Goal: Task Accomplishment & Management: Manage account settings

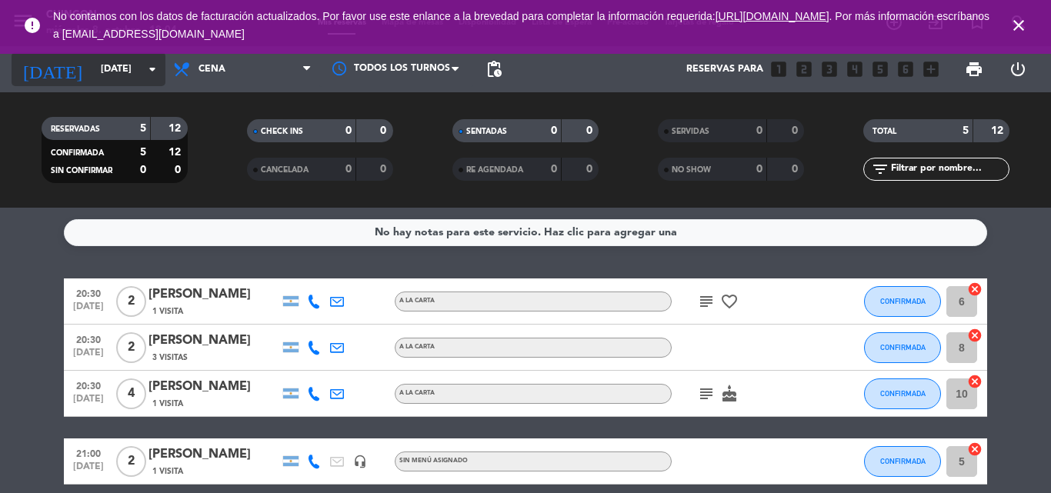
click at [142, 69] on input "[DATE]" at bounding box center [158, 69] width 130 height 26
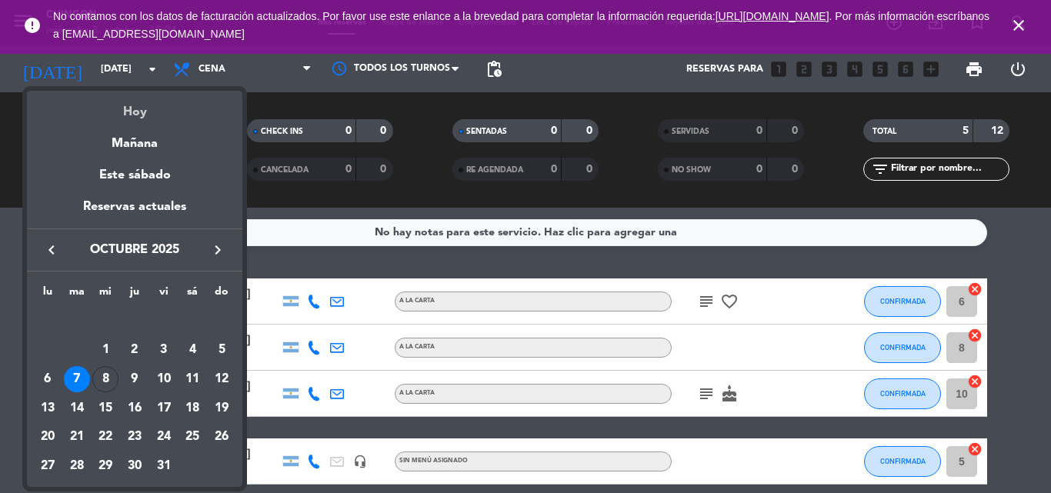
click at [142, 116] on div "Hoy" at bounding box center [134, 107] width 215 height 32
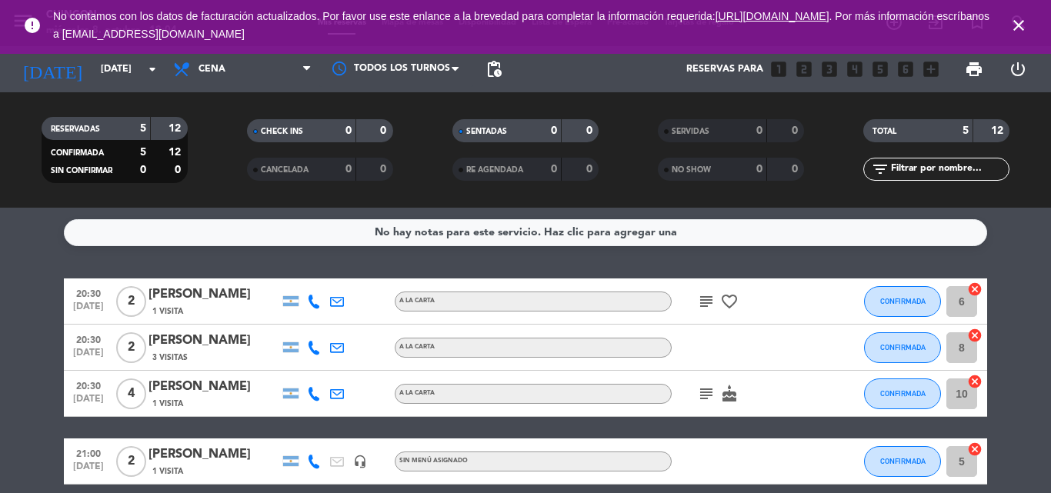
type input "[DATE]"
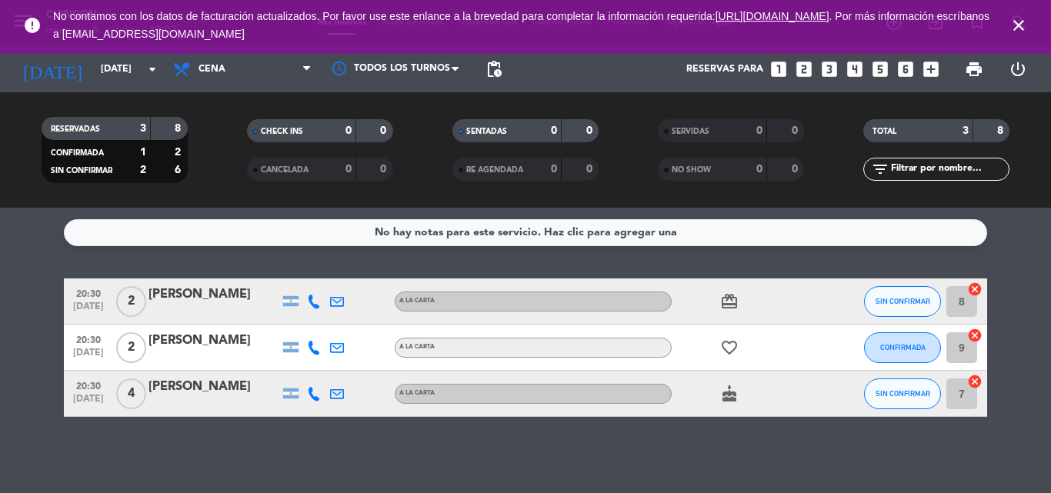
scroll to position [1, 0]
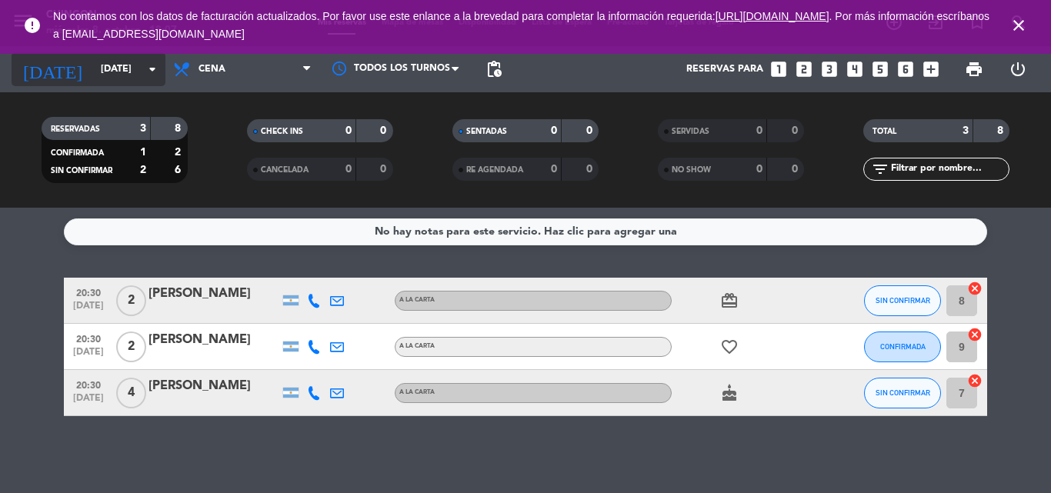
click at [104, 77] on input "[DATE]" at bounding box center [158, 69] width 130 height 26
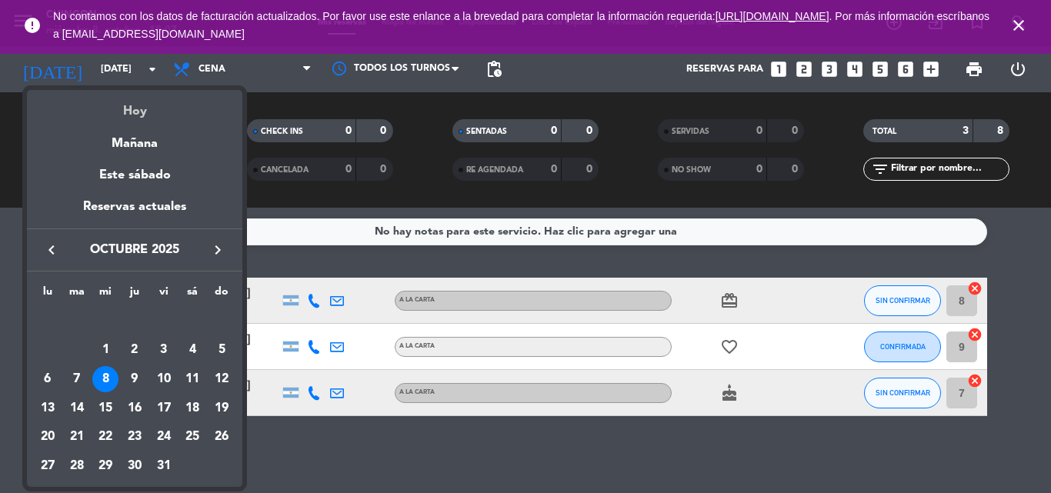
click at [127, 107] on div "Hoy" at bounding box center [134, 106] width 215 height 32
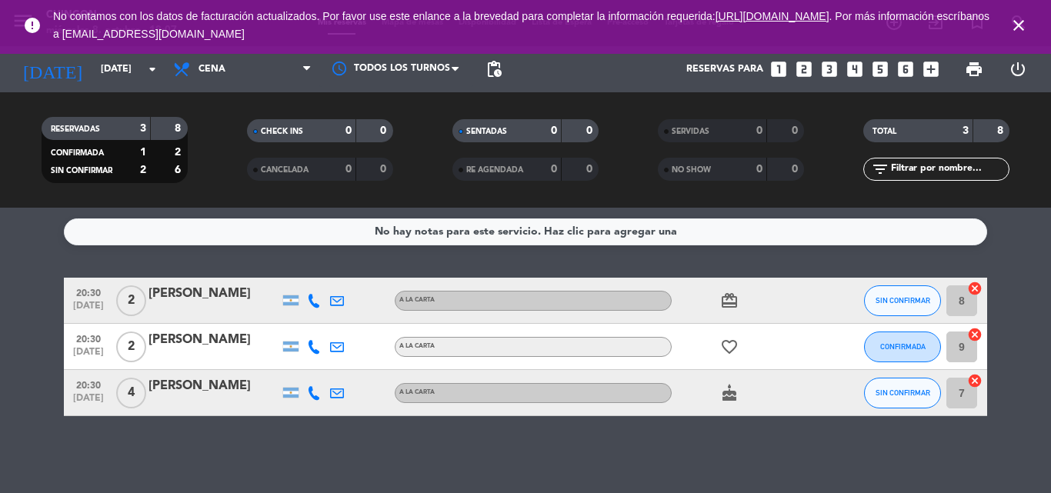
scroll to position [0, 0]
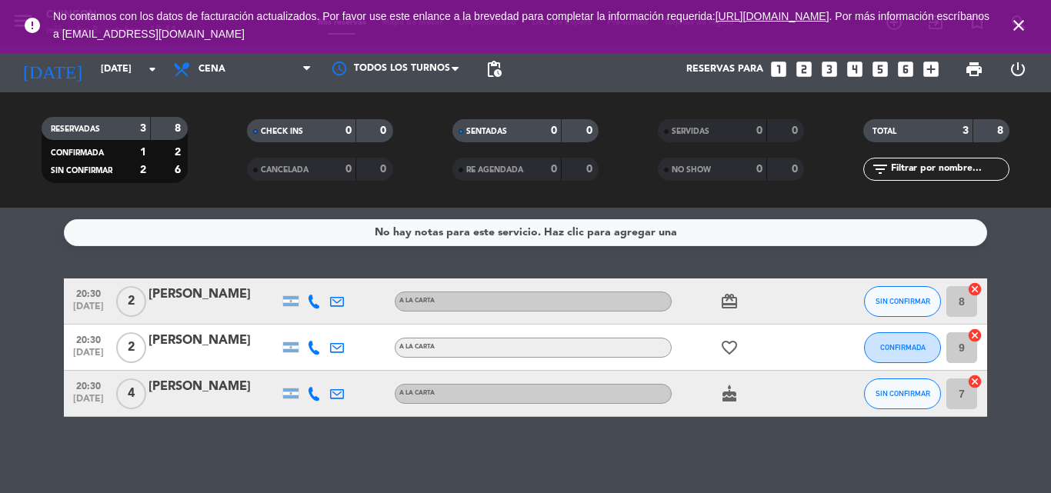
click at [165, 385] on div "[PERSON_NAME]" at bounding box center [214, 387] width 131 height 20
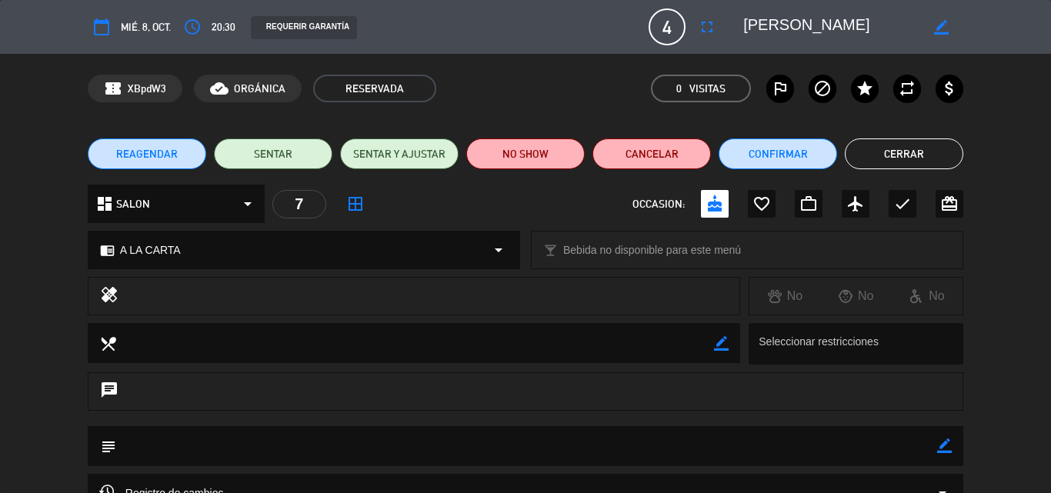
click at [339, 201] on div "dashboard SALON arrow_drop_down 7 border_all OCCASION: cake favorite_border wor…" at bounding box center [526, 204] width 876 height 38
click at [342, 201] on span "border_all" at bounding box center [356, 204] width 28 height 28
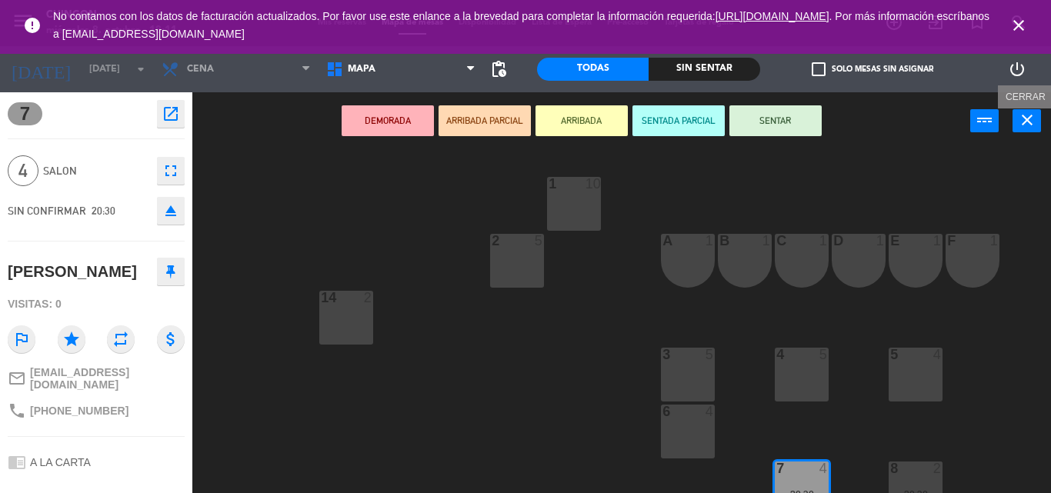
click at [1025, 121] on icon "close" at bounding box center [1027, 120] width 18 height 18
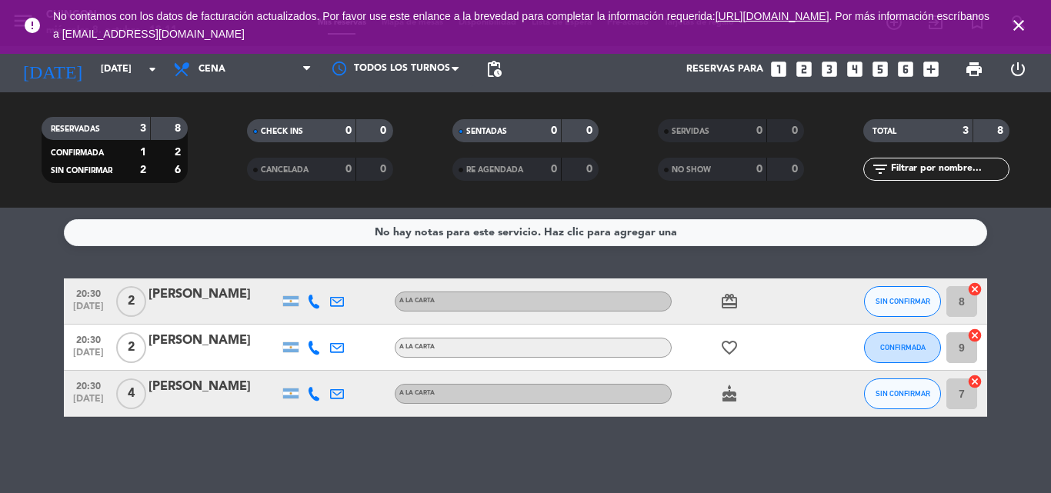
click at [212, 391] on div "[PERSON_NAME]" at bounding box center [214, 387] width 131 height 20
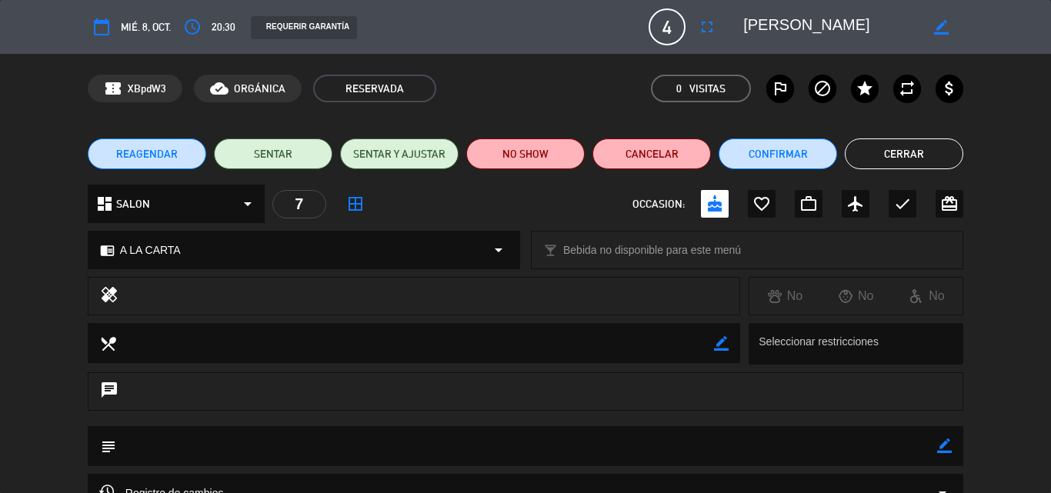
click at [353, 197] on icon "border_all" at bounding box center [355, 204] width 18 height 18
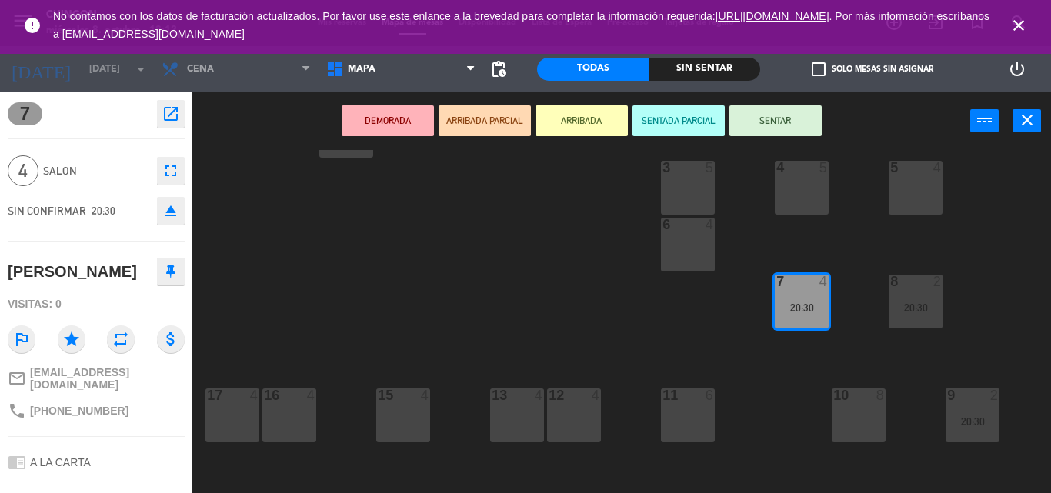
scroll to position [202, 0]
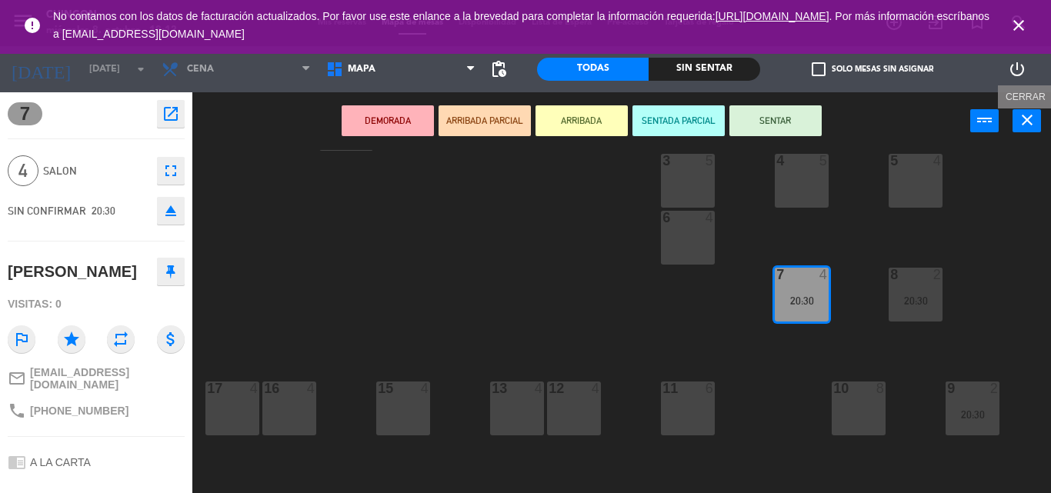
click at [1024, 123] on icon "close" at bounding box center [1027, 120] width 18 height 18
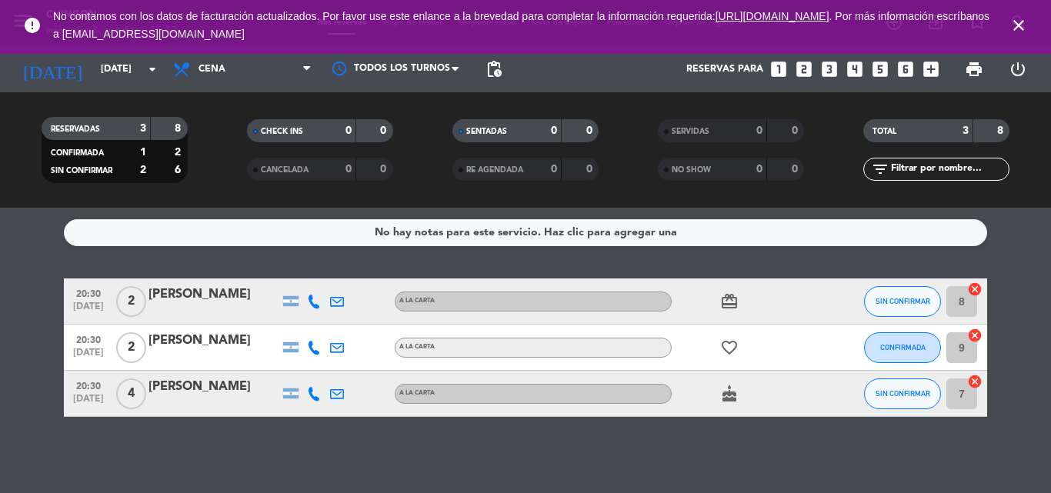
click at [259, 400] on div at bounding box center [214, 404] width 131 height 12
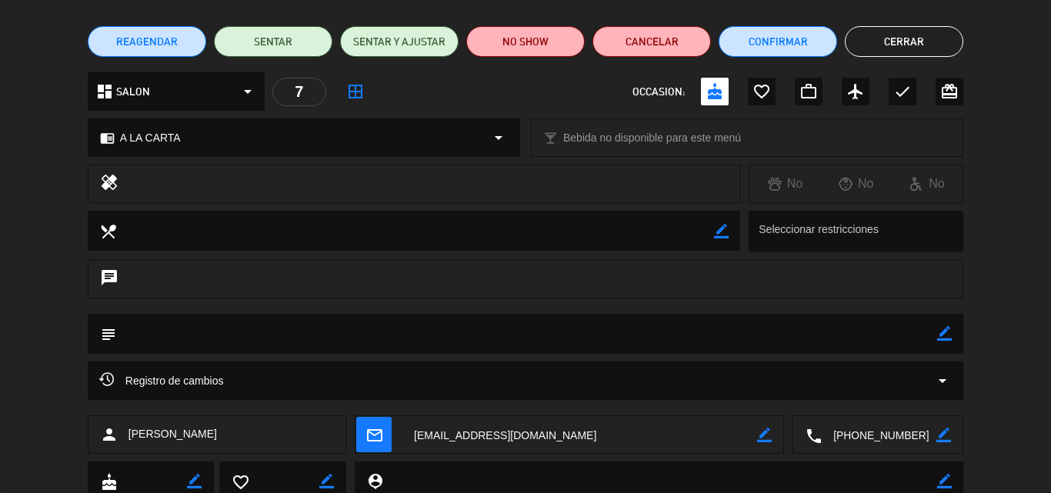
scroll to position [89, 0]
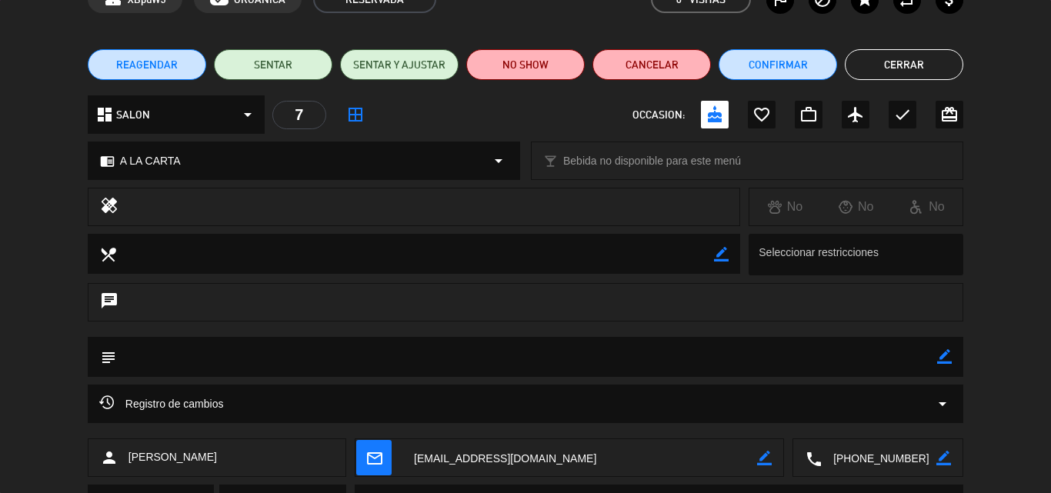
click at [347, 122] on icon "border_all" at bounding box center [355, 114] width 18 height 18
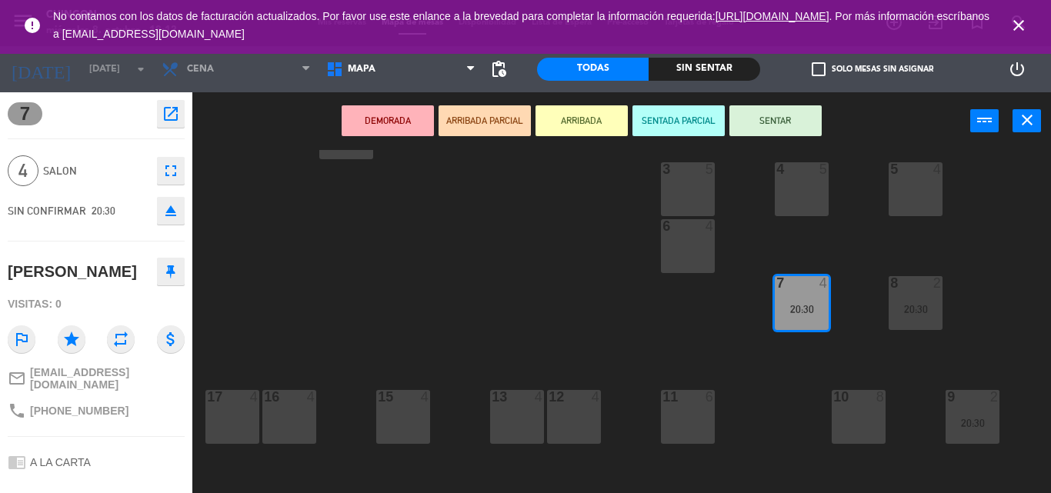
scroll to position [202, 0]
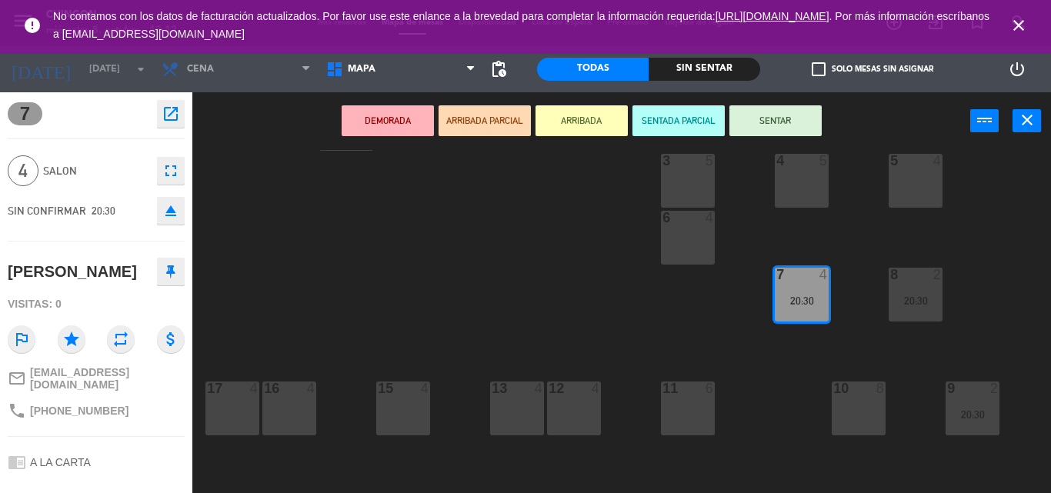
click at [859, 392] on div "10 8" at bounding box center [859, 409] width 54 height 54
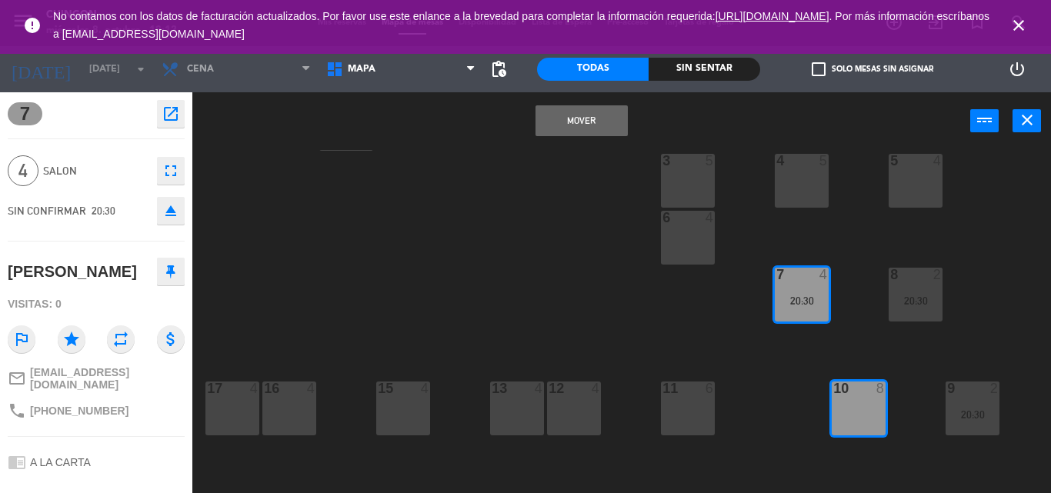
click at [577, 123] on button "Mover" at bounding box center [582, 120] width 92 height 31
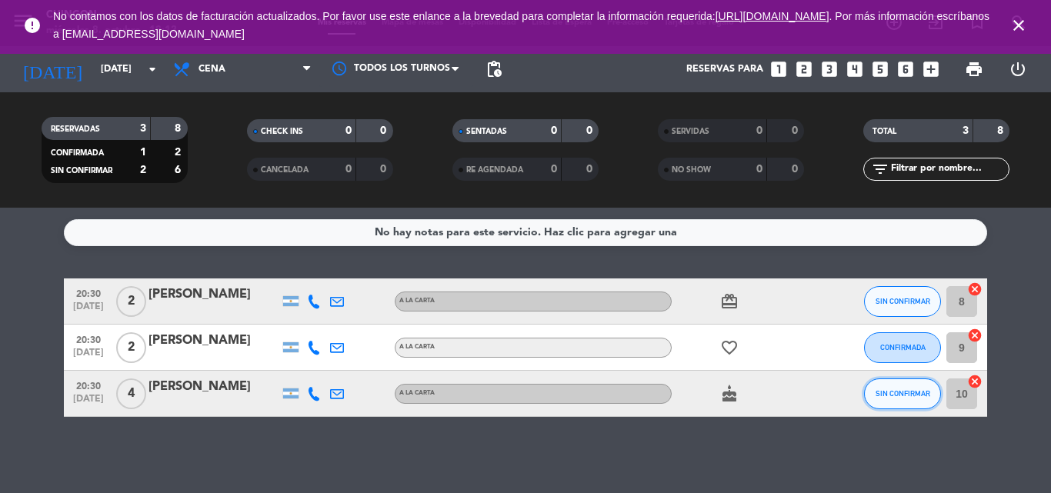
click at [906, 389] on span "SIN CONFIRMAR" at bounding box center [903, 393] width 55 height 8
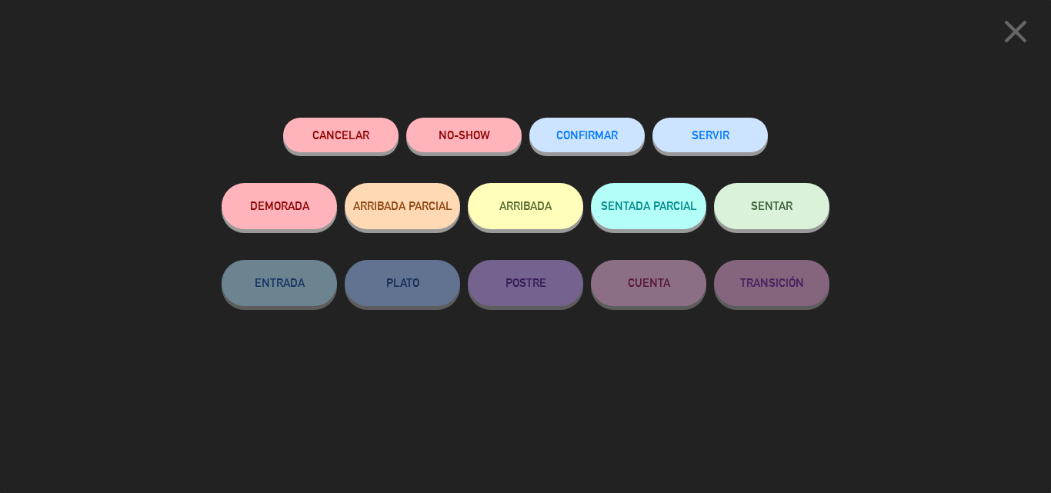
click at [632, 126] on button "CONFIRMAR" at bounding box center [586, 135] width 115 height 35
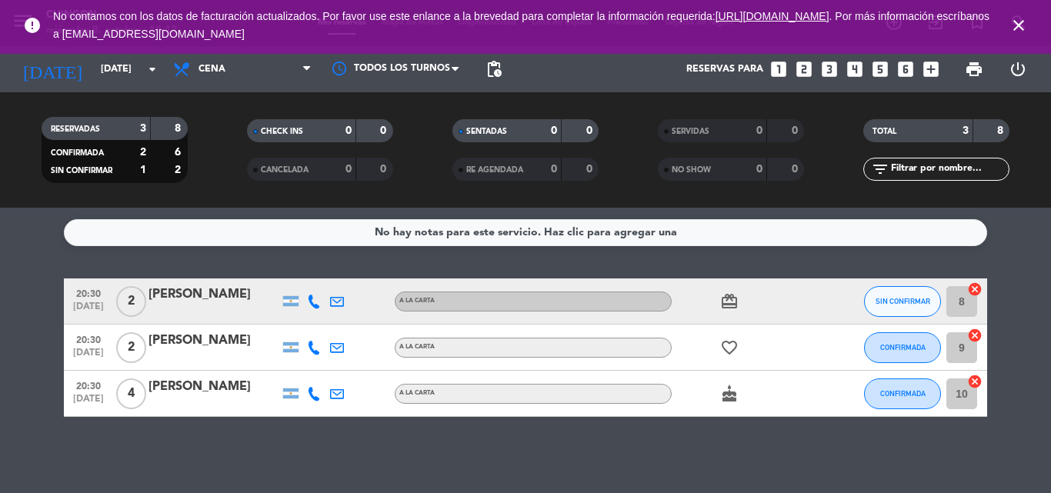
click at [217, 288] on div "[PERSON_NAME]" at bounding box center [214, 295] width 131 height 20
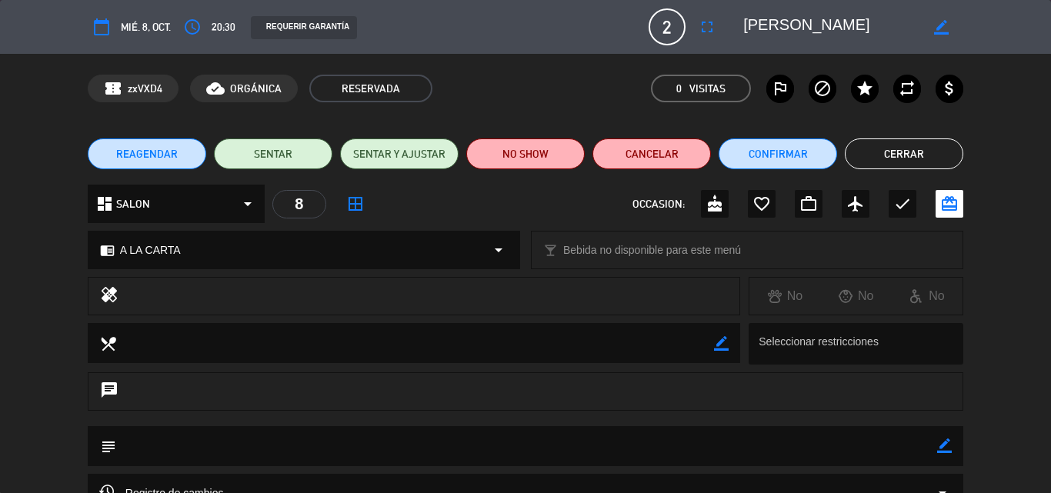
click at [342, 211] on span "border_all" at bounding box center [356, 204] width 28 height 28
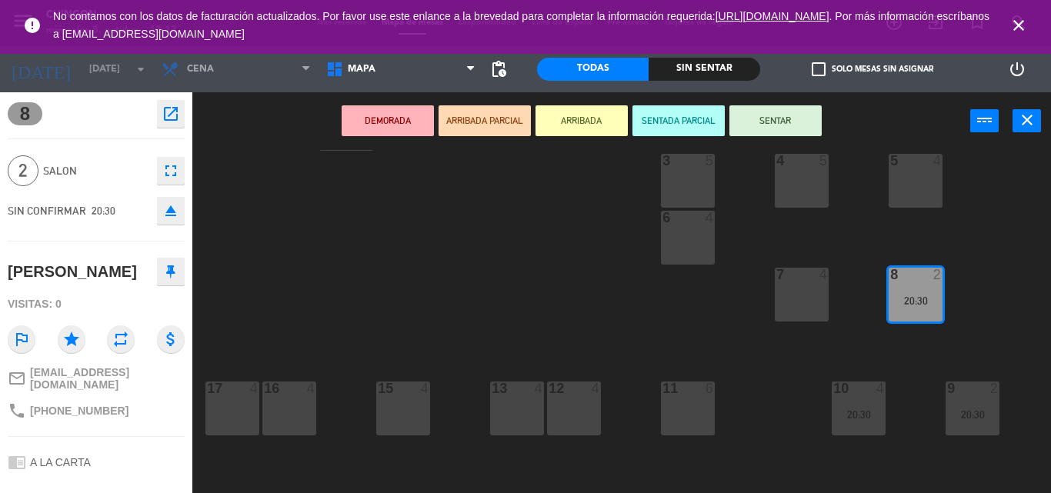
scroll to position [125, 0]
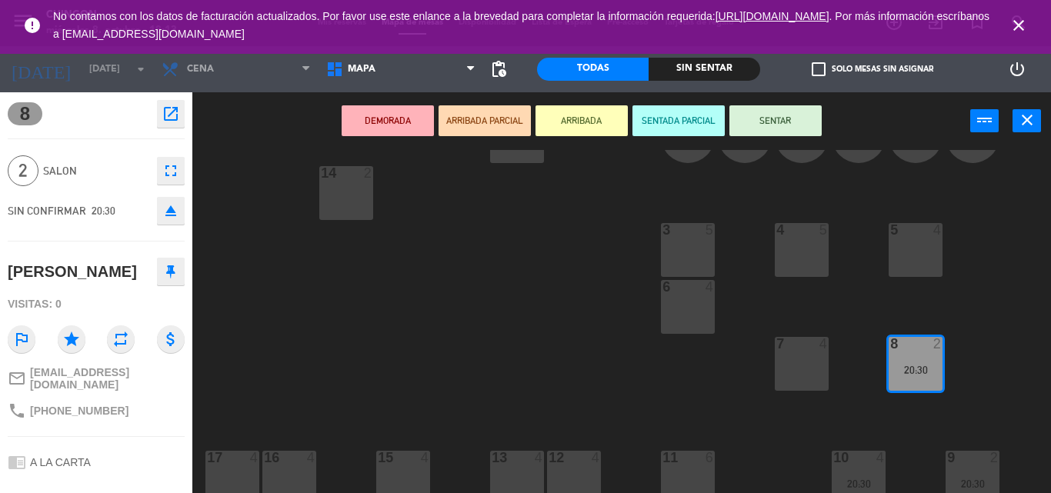
click at [800, 268] on div "4 5" at bounding box center [802, 250] width 54 height 54
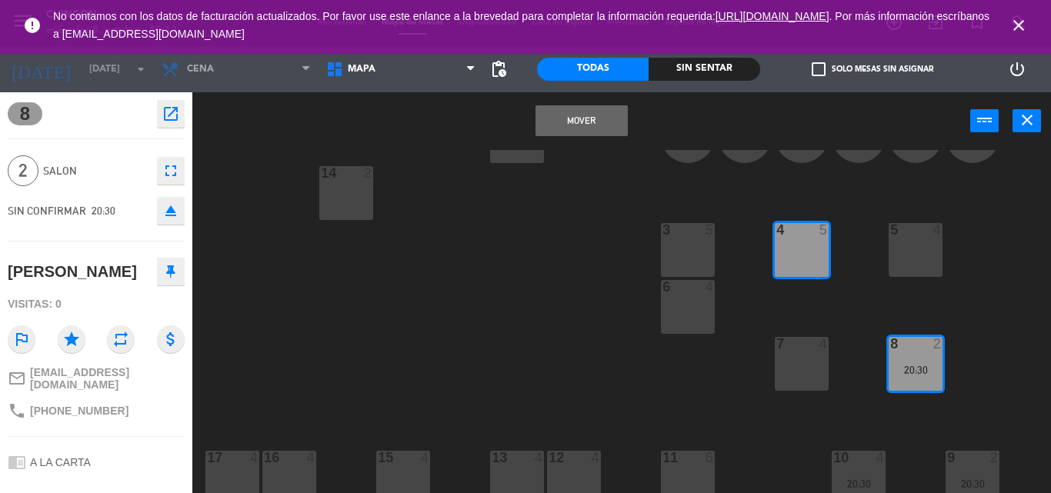
click at [592, 129] on button "Mover" at bounding box center [582, 120] width 92 height 31
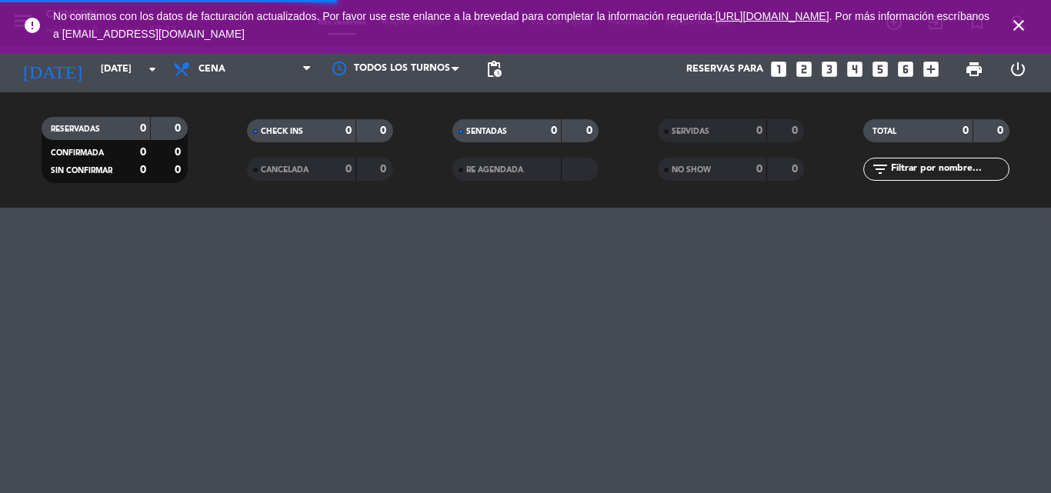
click at [1048, 209] on div "menu Chingon [DATE] 8. octubre - 18:13 Mis reservas Mapa de mesas Disponibilida…" at bounding box center [525, 246] width 1051 height 493
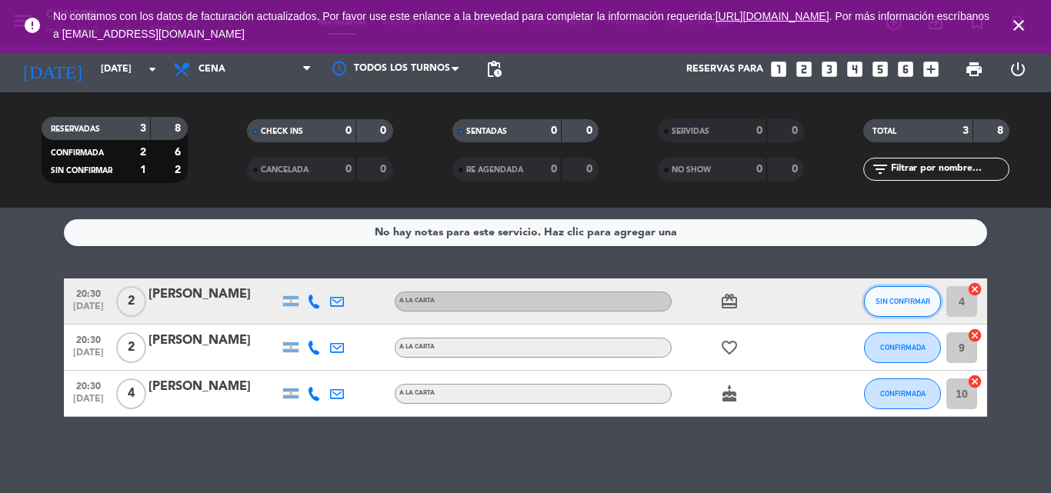
click at [889, 309] on button "SIN CONFIRMAR" at bounding box center [902, 301] width 77 height 31
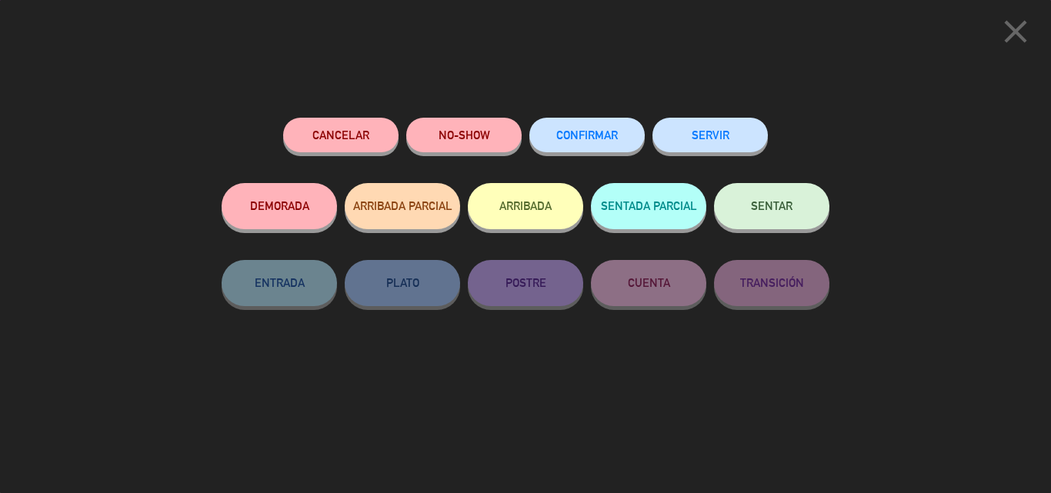
click at [563, 123] on button "CONFIRMAR" at bounding box center [586, 135] width 115 height 35
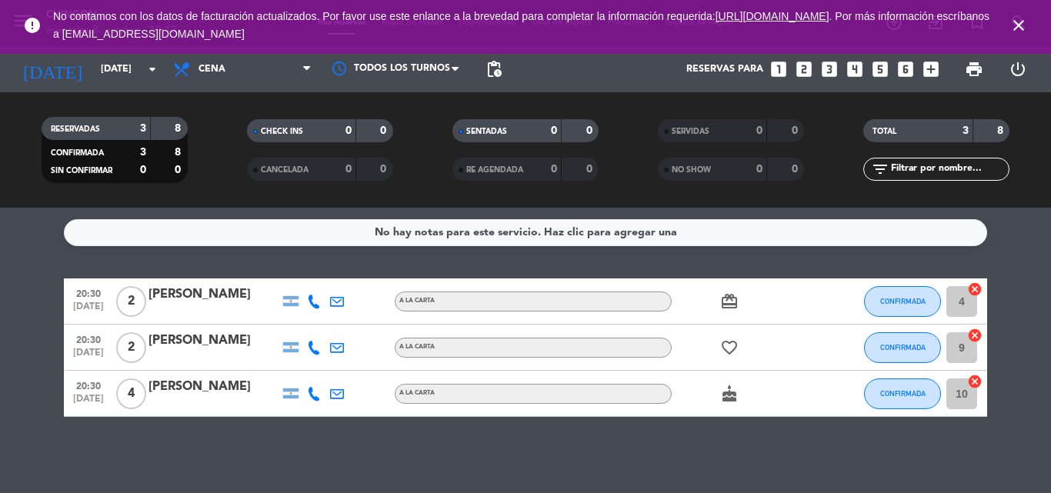
click at [183, 336] on div "[PERSON_NAME]" at bounding box center [214, 341] width 131 height 20
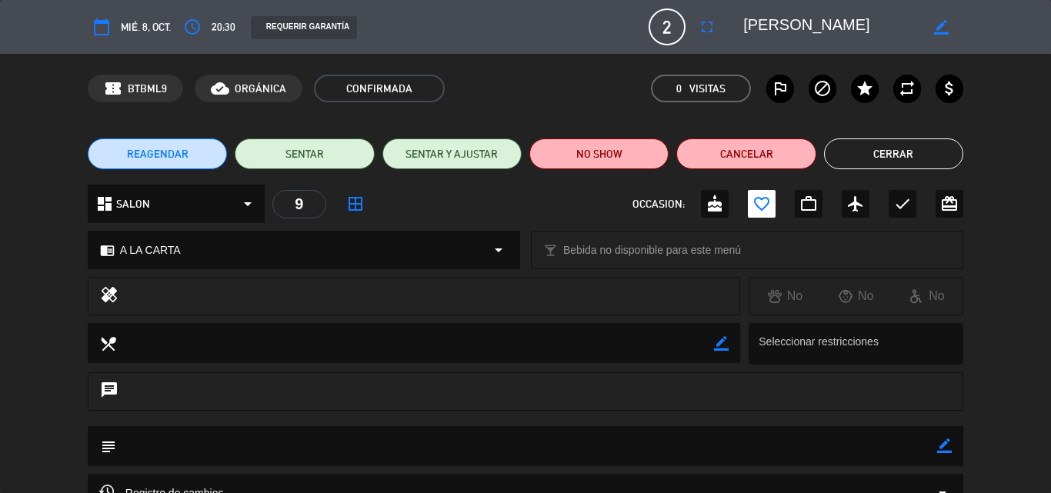
click at [345, 202] on span "border_all" at bounding box center [356, 204] width 28 height 28
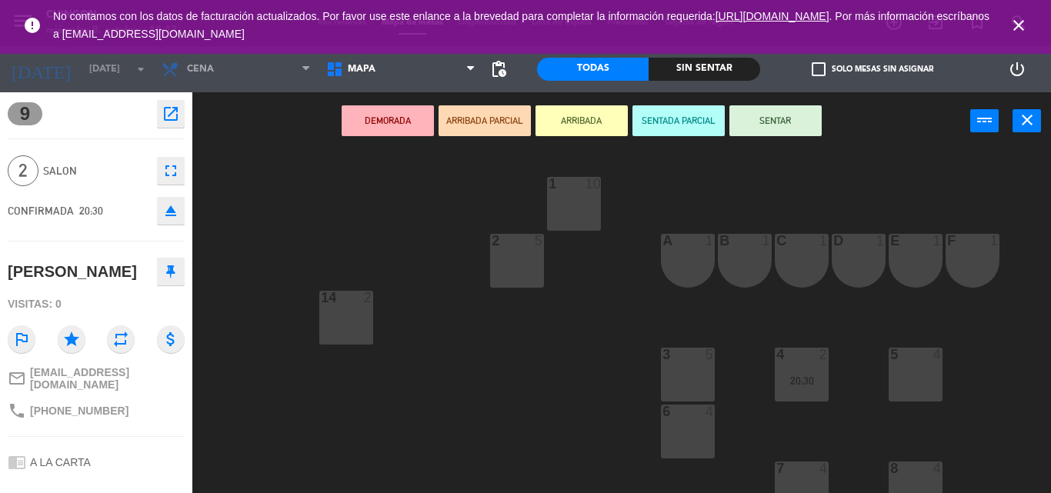
click at [332, 316] on div "14 2" at bounding box center [346, 318] width 54 height 54
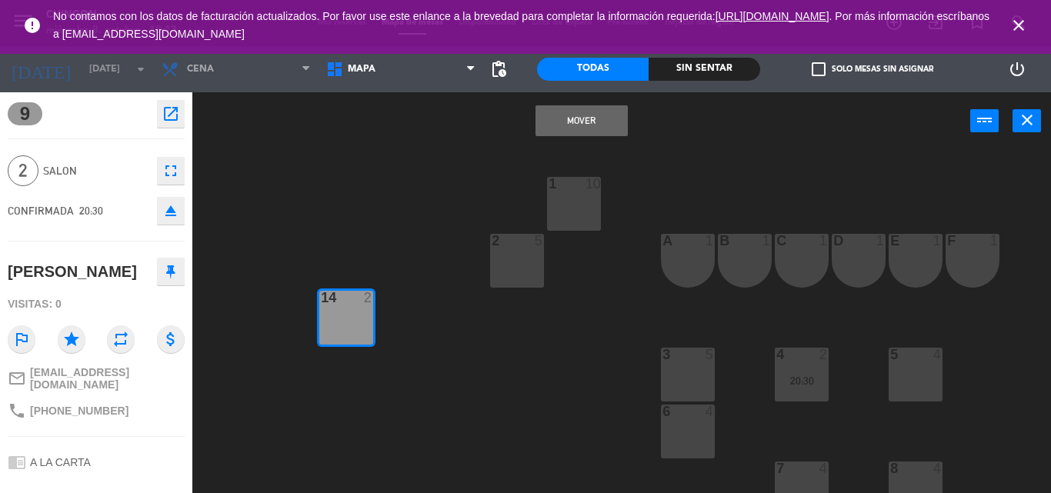
click at [614, 125] on button "Mover" at bounding box center [582, 120] width 92 height 31
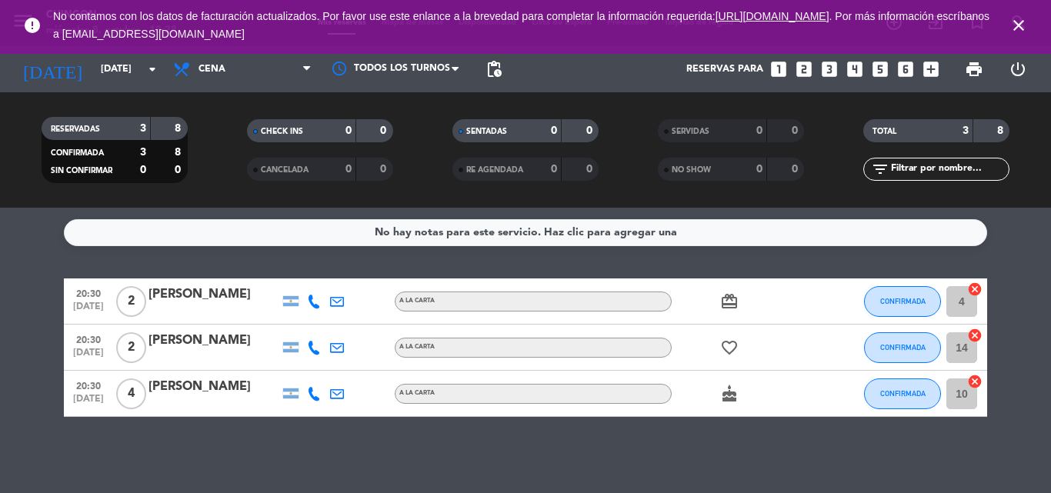
click at [977, 287] on icon "cancel" at bounding box center [974, 289] width 15 height 15
click at [968, 302] on icon "border_all" at bounding box center [964, 301] width 18 height 18
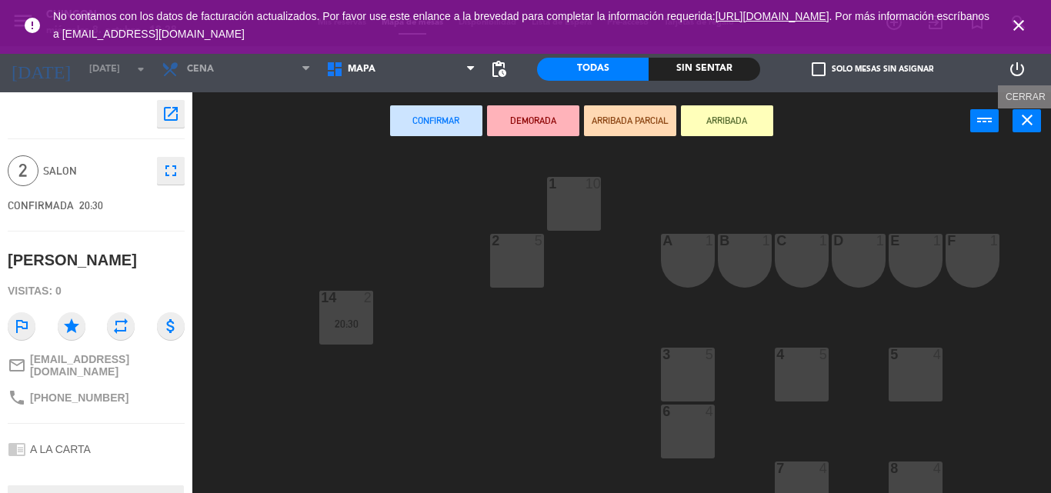
click at [1022, 116] on icon "close" at bounding box center [1027, 120] width 18 height 18
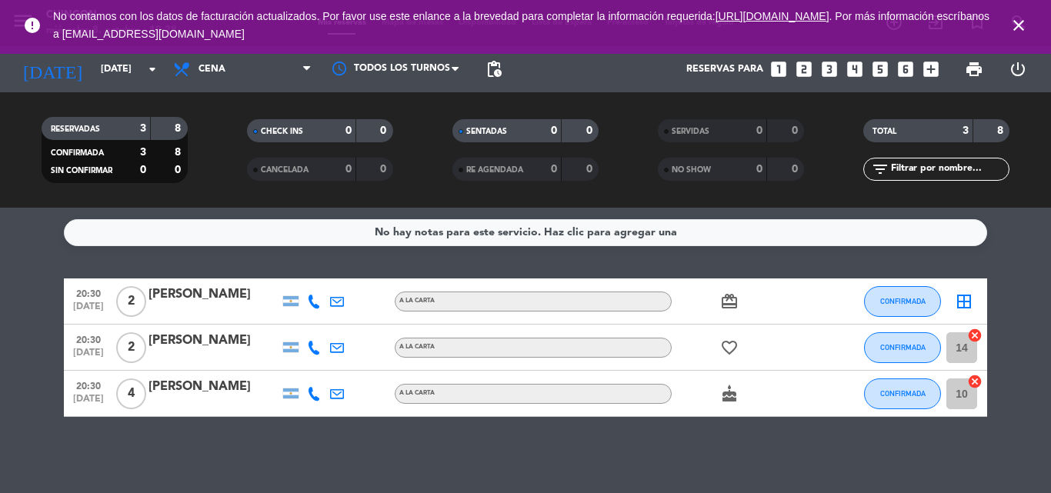
click at [960, 301] on icon "border_all" at bounding box center [964, 301] width 18 height 18
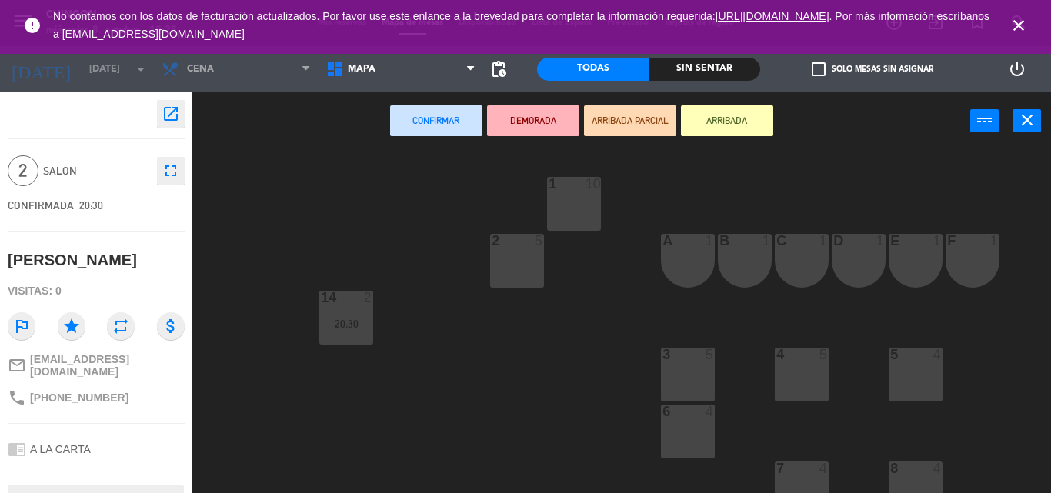
click at [801, 376] on div "4 5" at bounding box center [802, 375] width 54 height 54
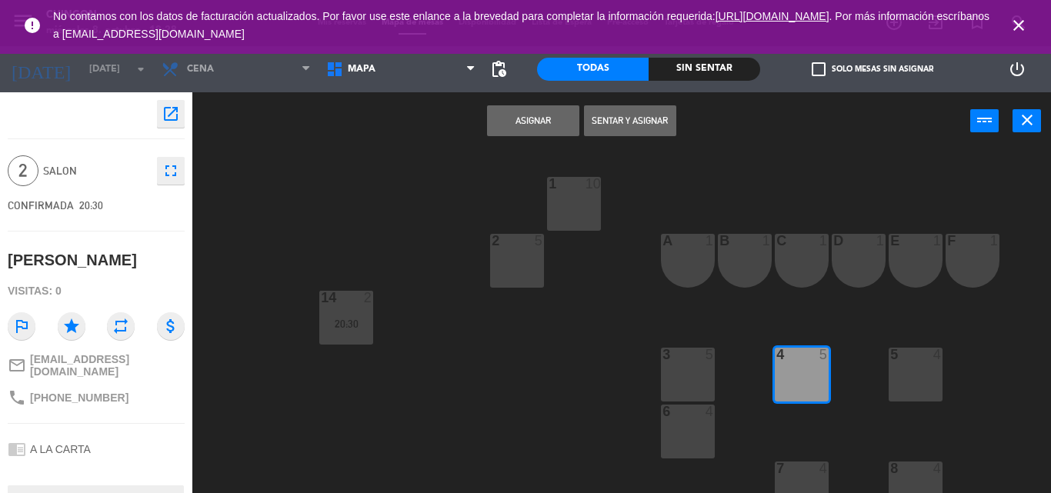
click at [561, 116] on button "Asignar" at bounding box center [533, 120] width 92 height 31
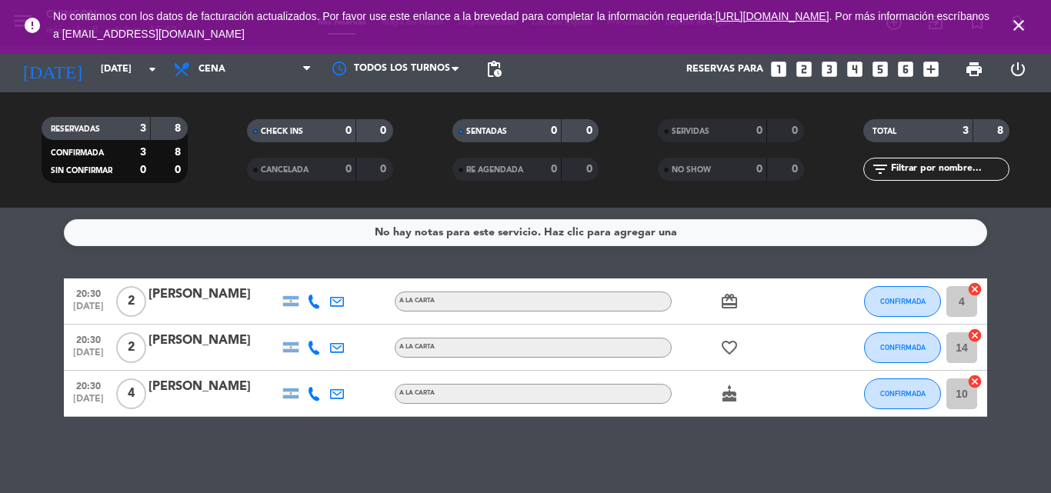
click at [1017, 27] on icon "close" at bounding box center [1019, 25] width 18 height 18
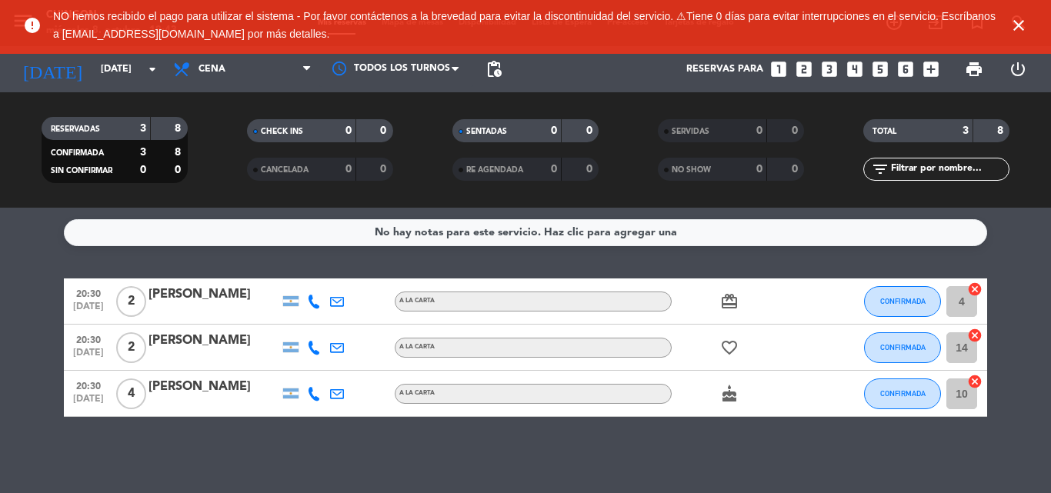
click at [1024, 22] on icon "close" at bounding box center [1019, 25] width 18 height 18
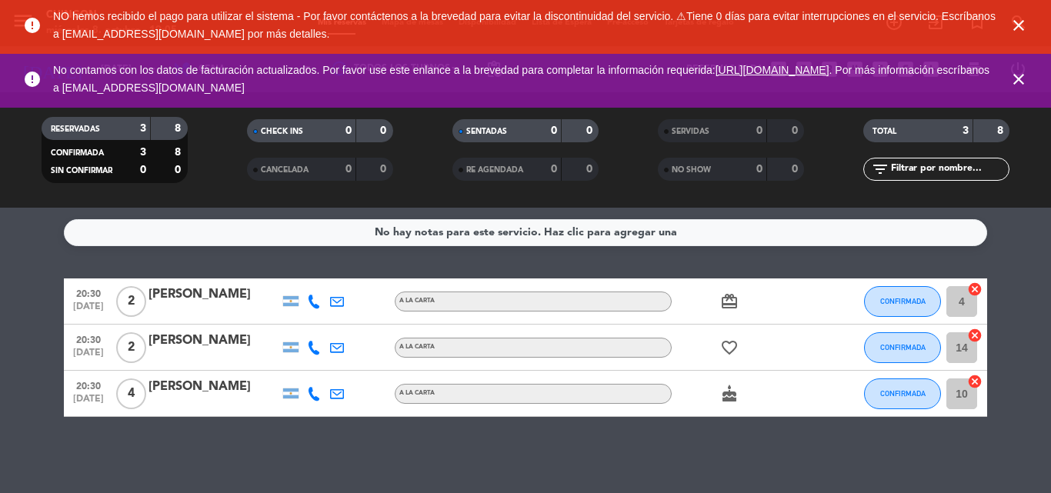
scroll to position [1, 0]
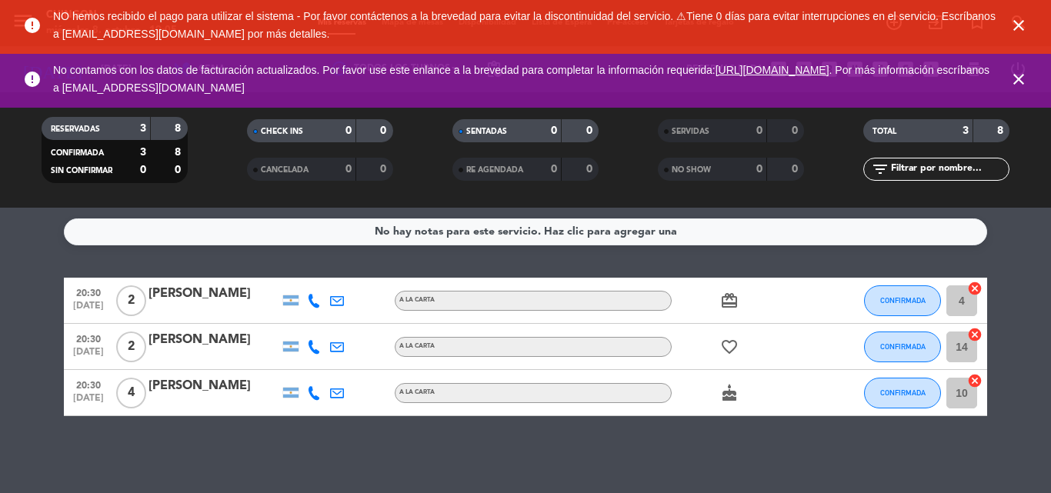
click at [1029, 25] on span "close" at bounding box center [1019, 26] width 42 height 42
click at [1026, 23] on icon "close" at bounding box center [1019, 25] width 18 height 18
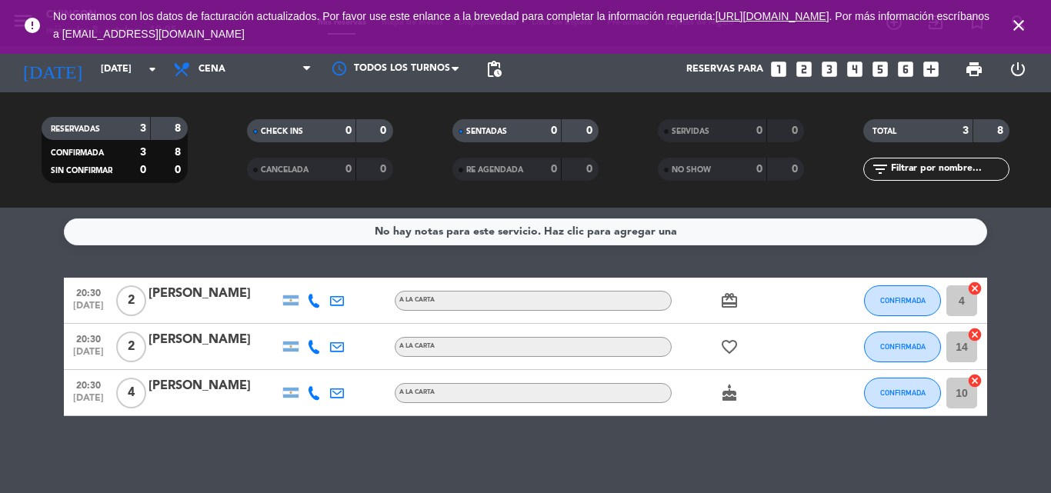
click at [1026, 23] on icon "close" at bounding box center [1019, 25] width 18 height 18
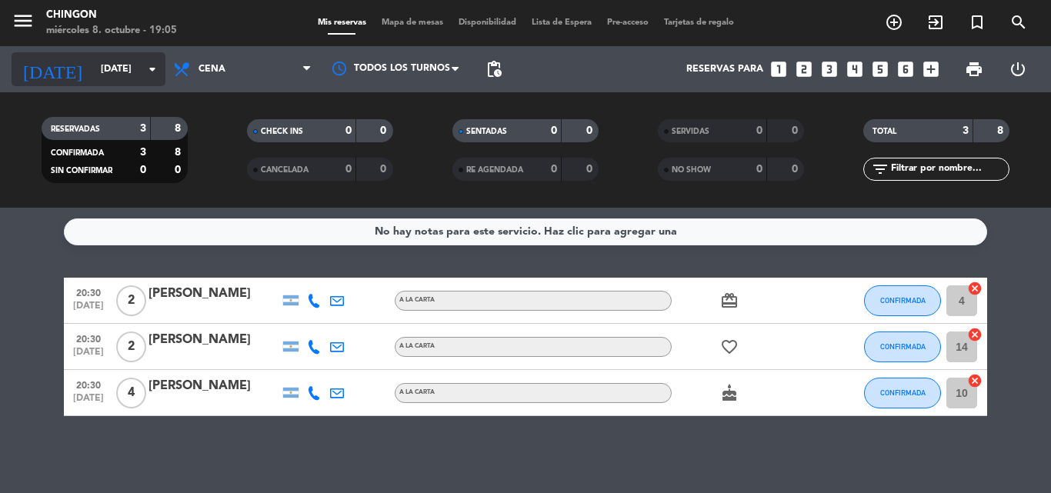
click at [93, 69] on input "[DATE]" at bounding box center [158, 69] width 130 height 26
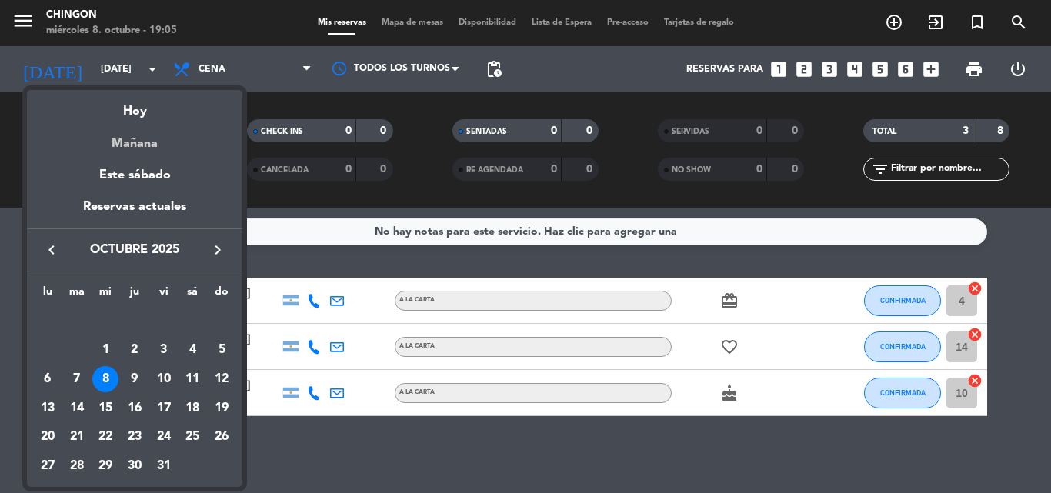
click at [140, 148] on div "Mañana" at bounding box center [134, 138] width 215 height 32
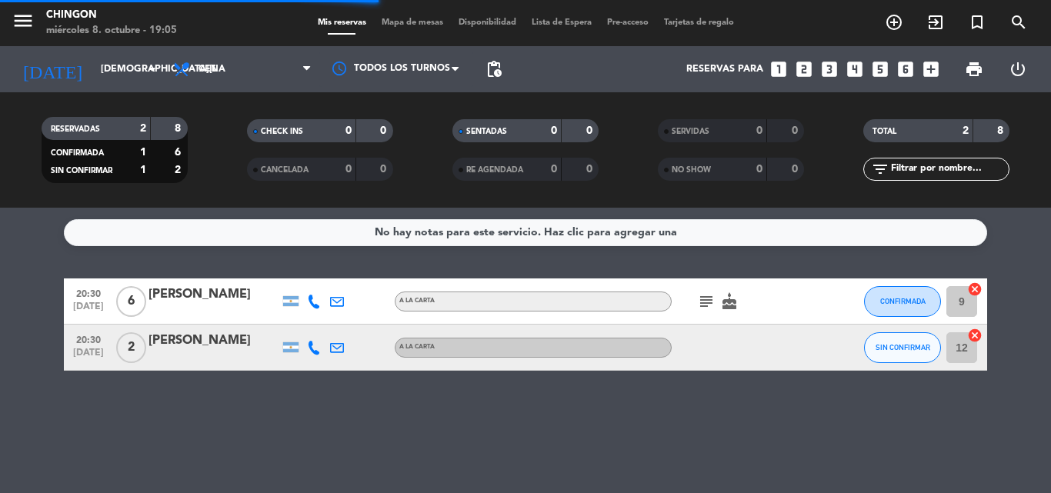
scroll to position [0, 0]
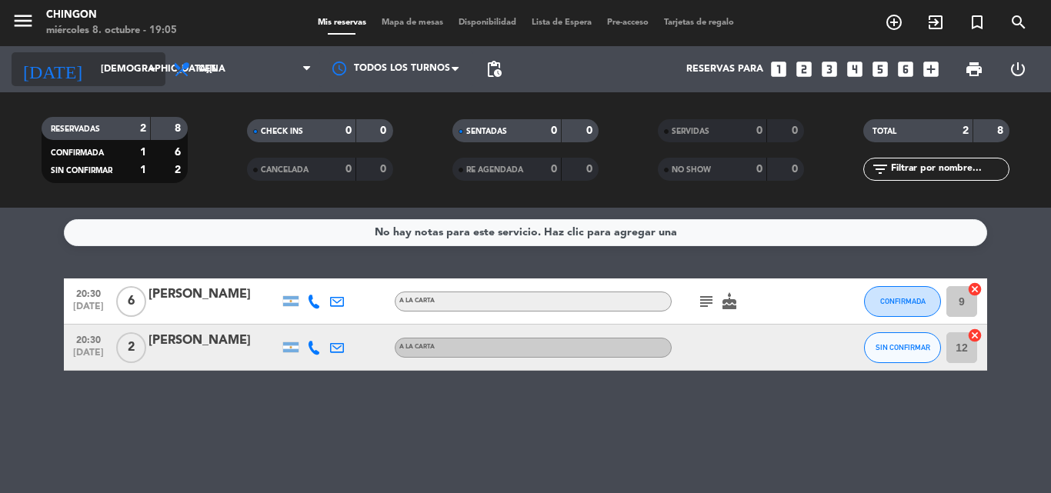
click at [93, 61] on input "[DEMOGRAPHIC_DATA][DATE]" at bounding box center [158, 69] width 130 height 26
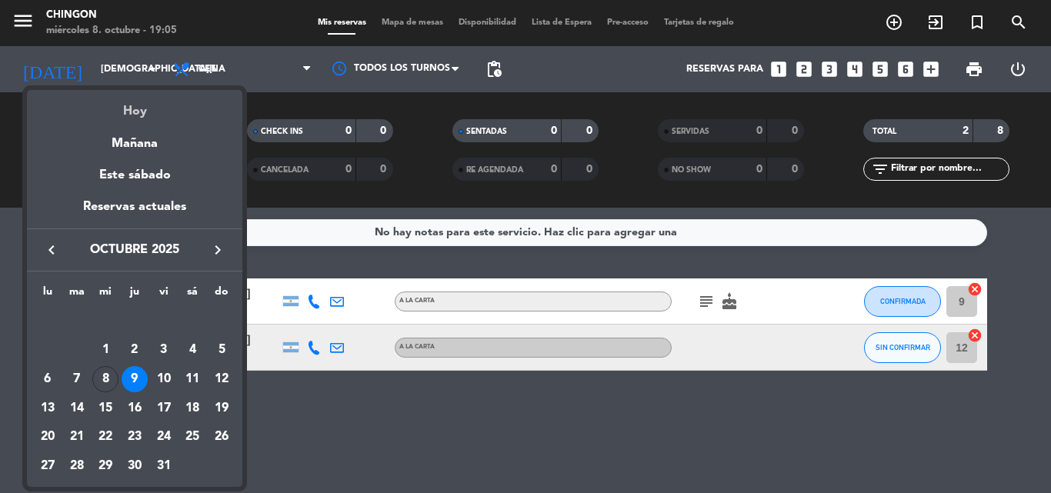
click at [144, 114] on div "Hoy" at bounding box center [134, 106] width 215 height 32
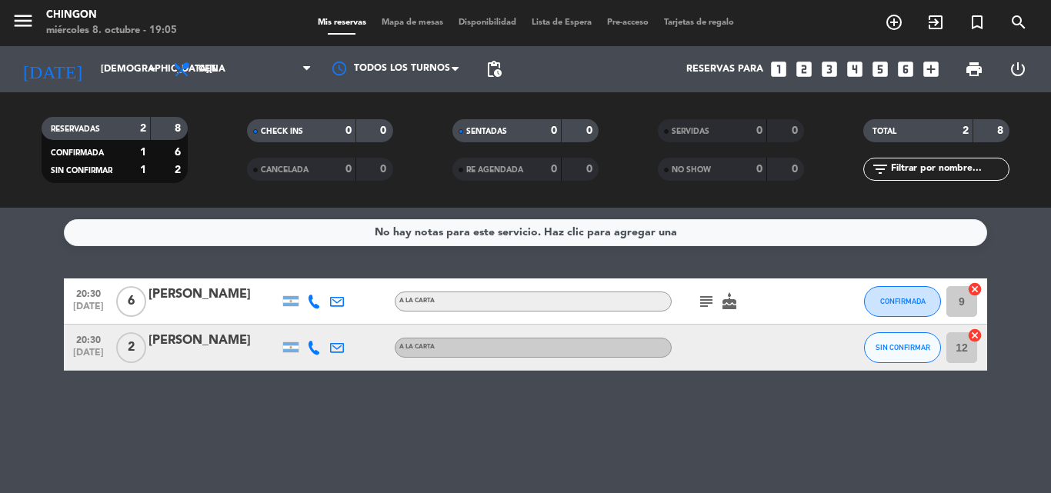
type input "[DATE]"
